Goal: Information Seeking & Learning: Compare options

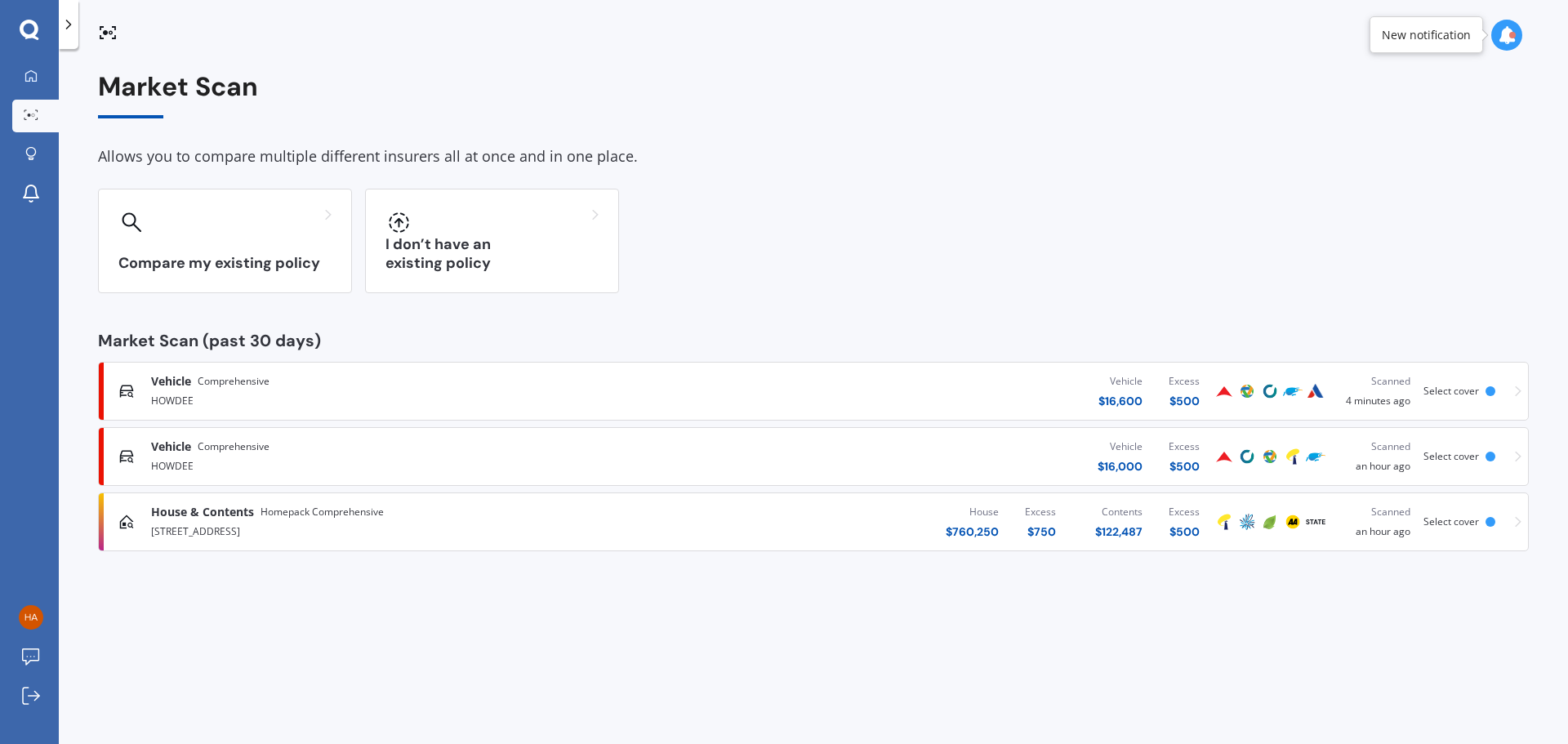
click at [1364, 224] on div "Compare my existing policy I don’t have an existing policy" at bounding box center [814, 241] width 1431 height 104
click at [1455, 390] on span "Select cover" at bounding box center [1451, 390] width 55 height 14
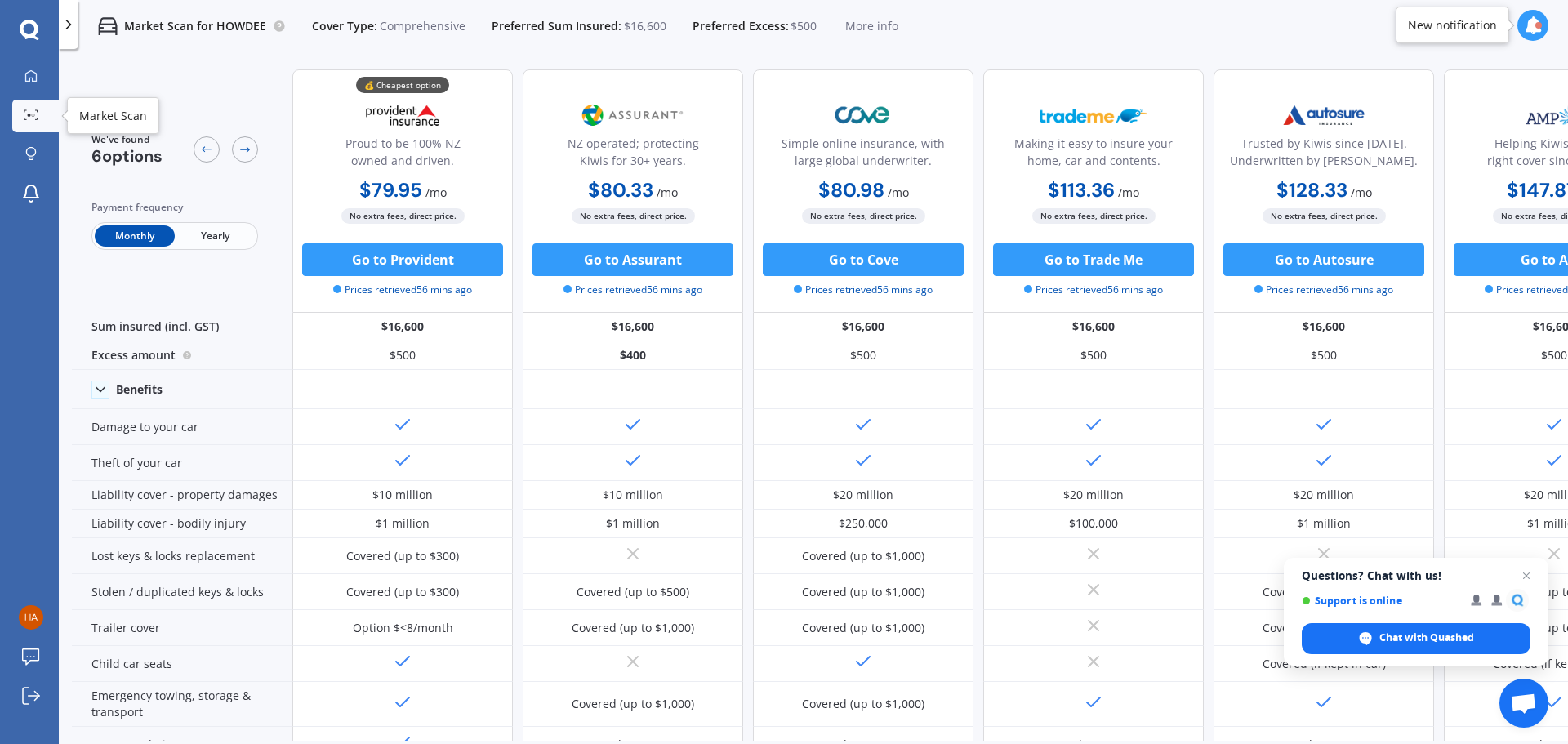
click at [32, 117] on circle at bounding box center [32, 114] width 3 height 3
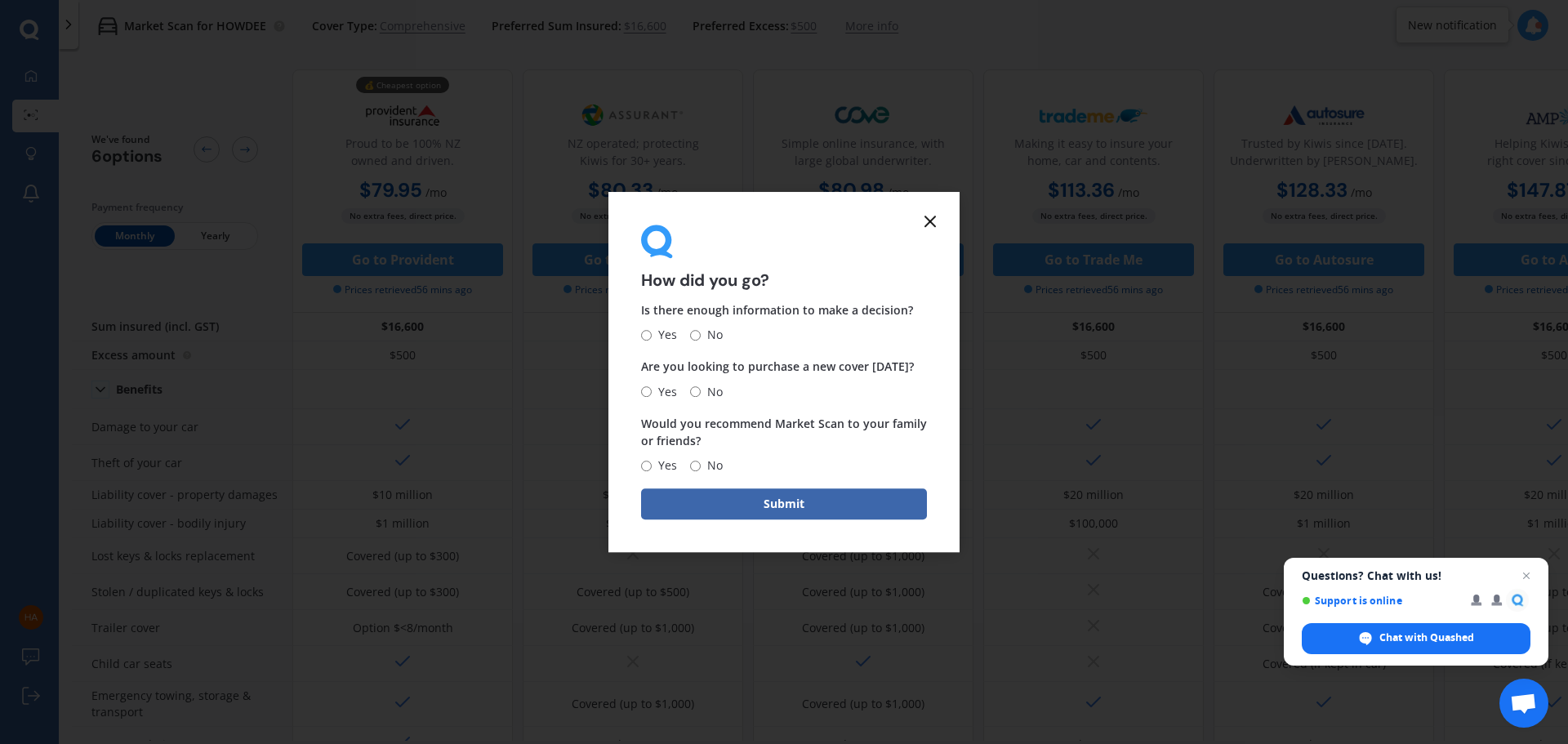
click at [934, 221] on icon at bounding box center [930, 221] width 20 height 20
